Goal: Understand process/instructions: Learn how to perform a task or action

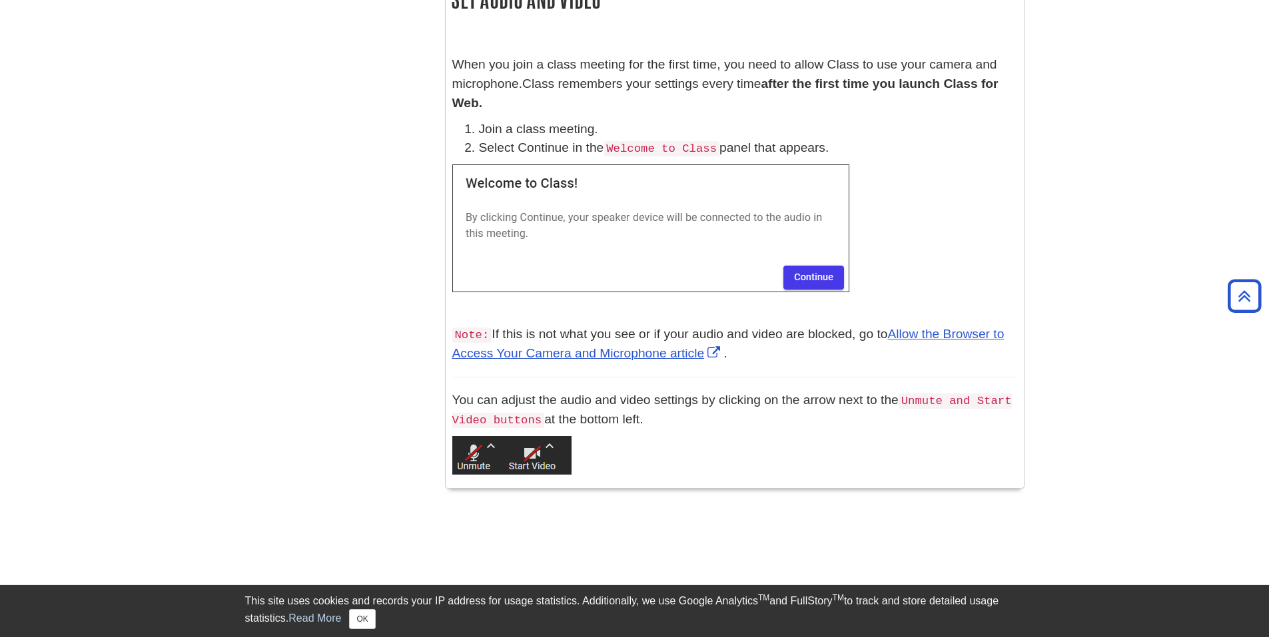
scroll to position [1064, 0]
click at [813, 258] on img at bounding box center [650, 227] width 397 height 128
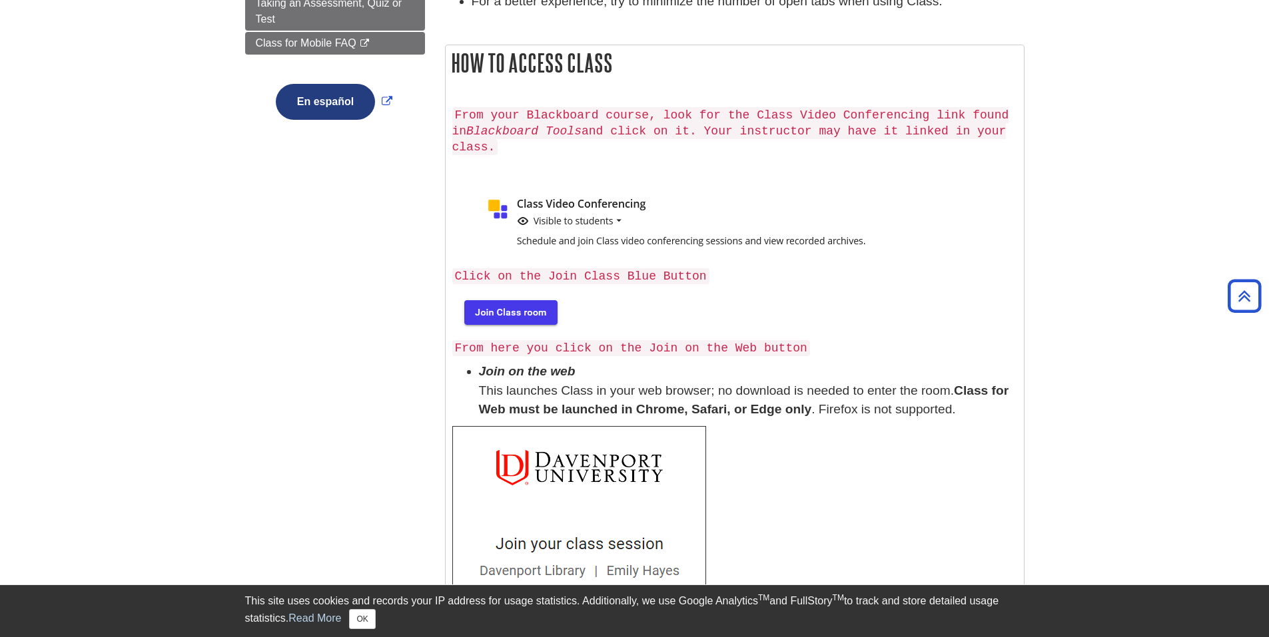
scroll to position [332, 0]
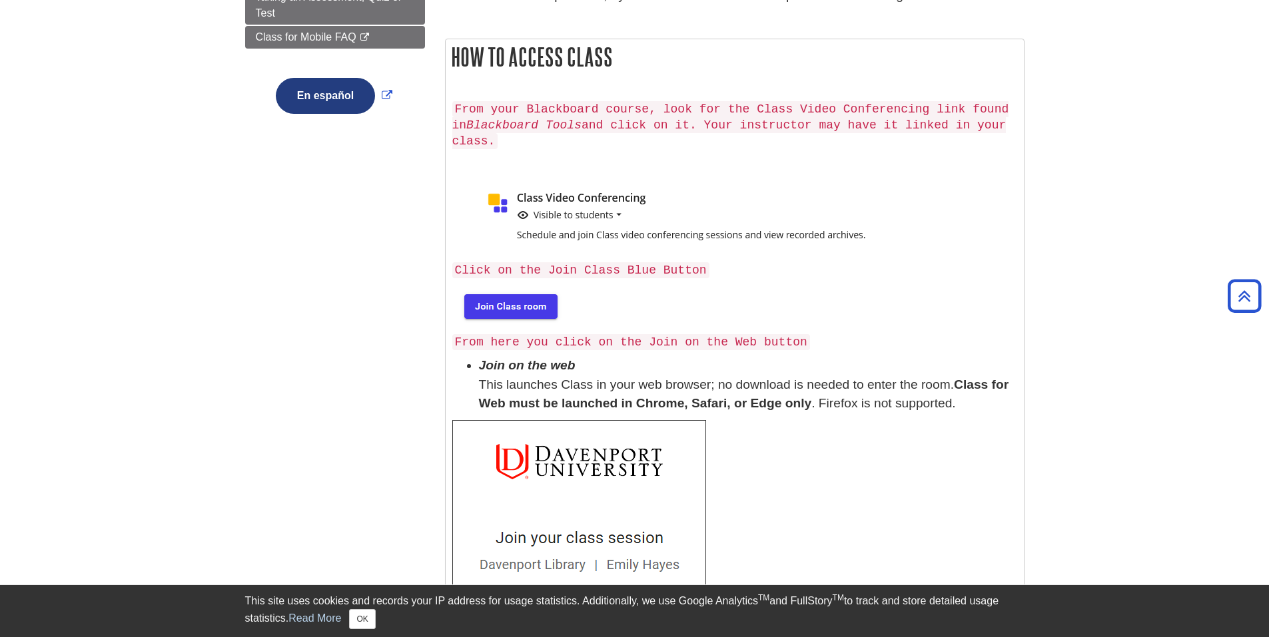
click at [503, 289] on img at bounding box center [509, 305] width 115 height 43
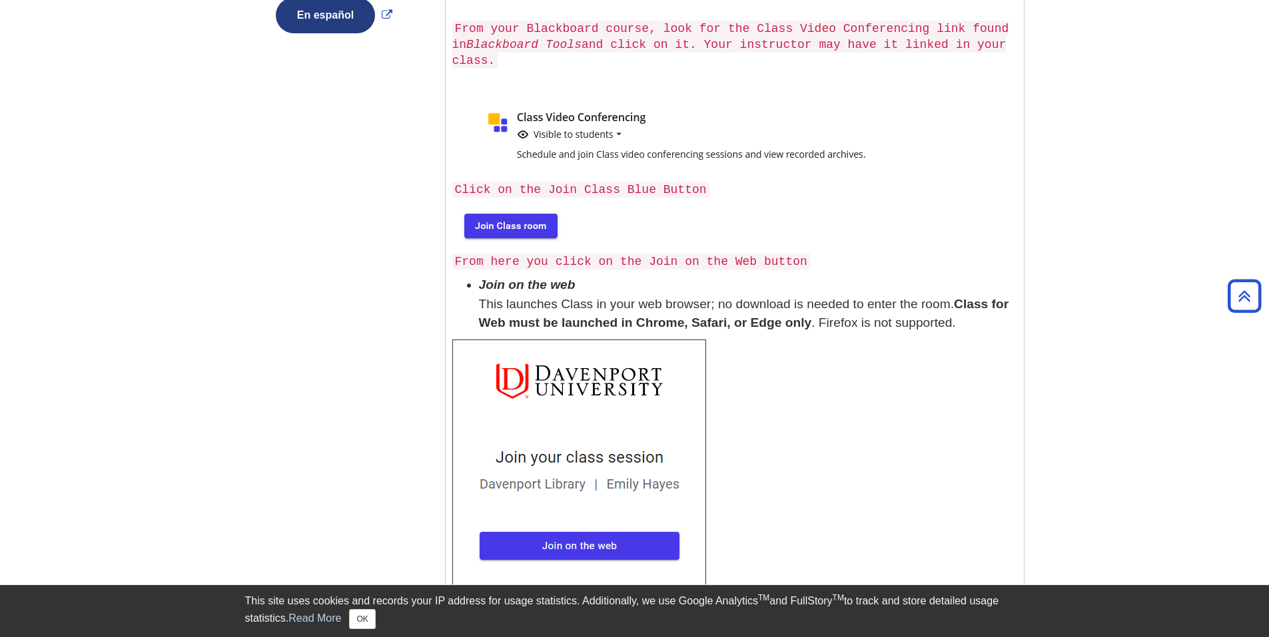
scroll to position [465, 0]
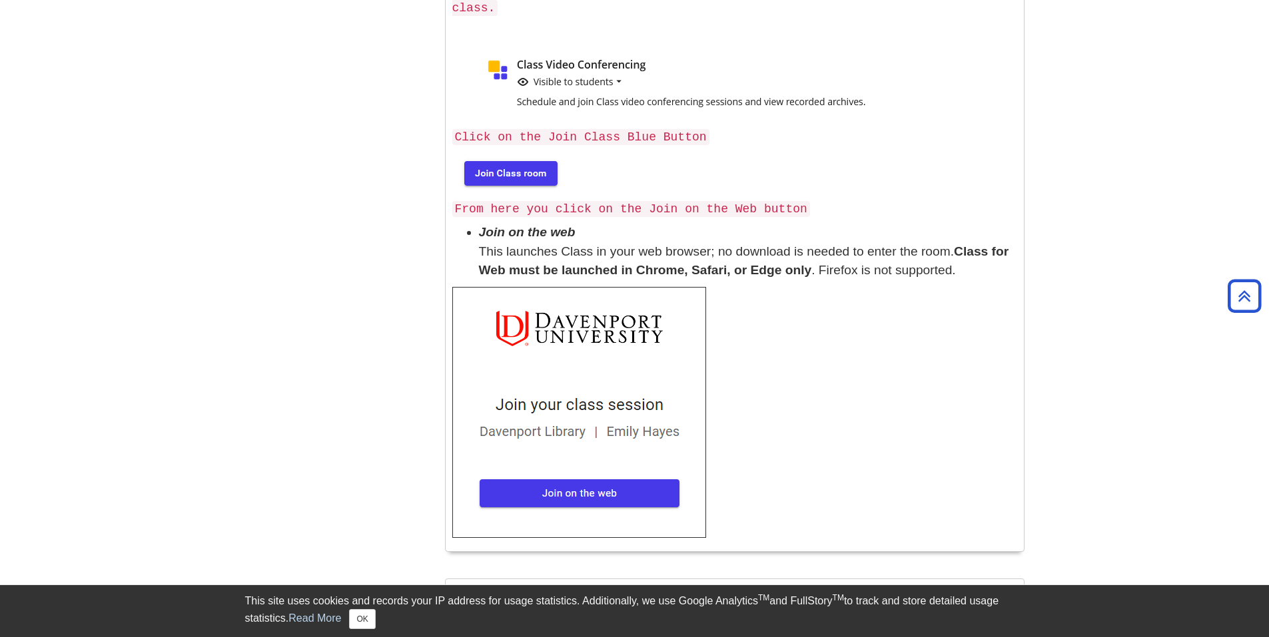
click at [640, 479] on img at bounding box center [579, 412] width 254 height 251
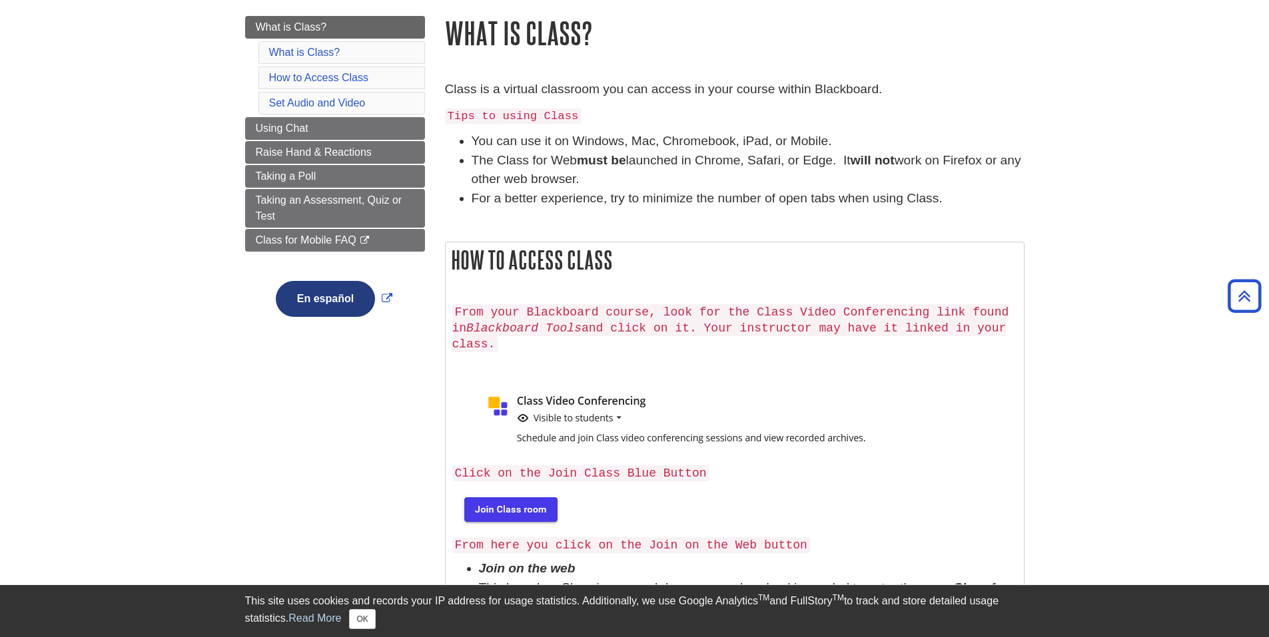
scroll to position [78, 0]
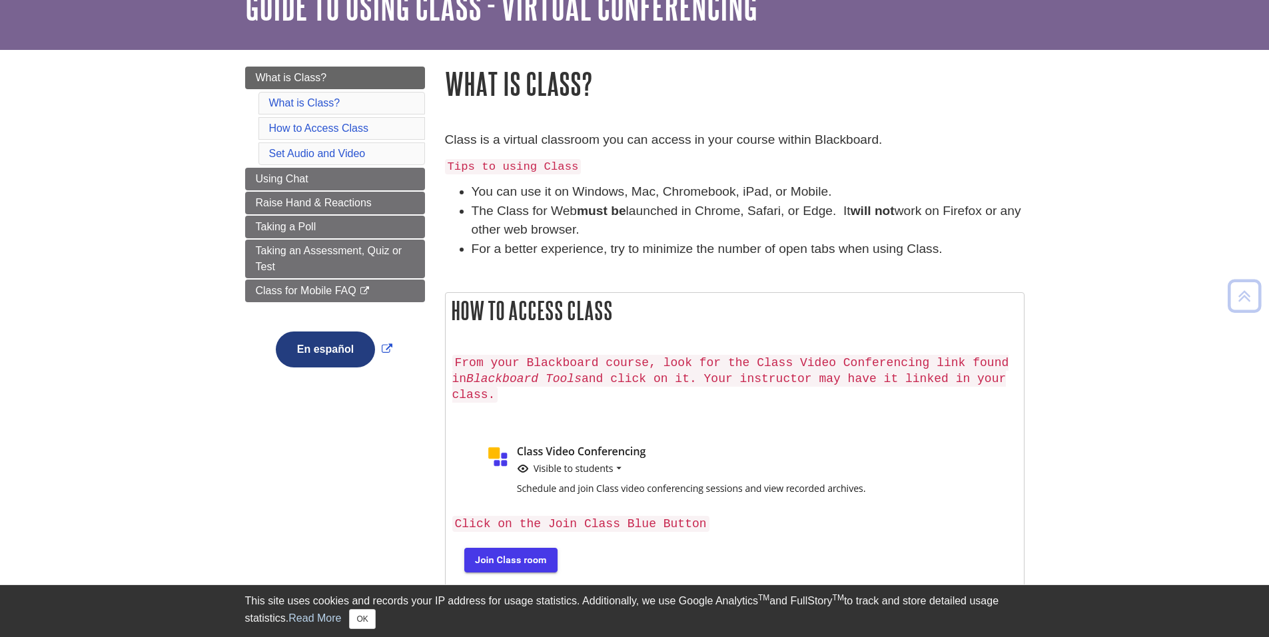
drag, startPoint x: 1023, startPoint y: 366, endPoint x: 909, endPoint y: 353, distance: 114.7
click at [909, 353] on div "From your Blackboard course, look for the Class Video Conferencing link found i…" at bounding box center [734, 640] width 565 height 584
